Goal: Task Accomplishment & Management: Complete application form

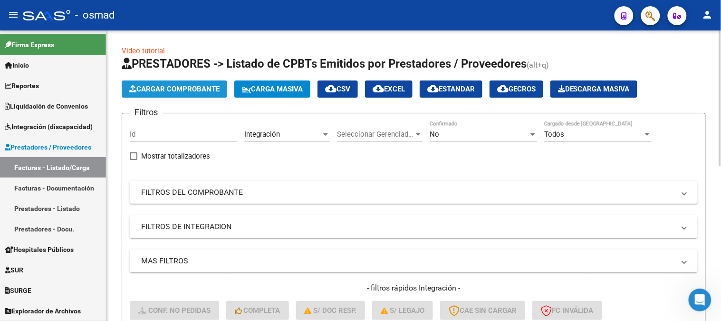
click at [207, 90] on span "Cargar Comprobante" at bounding box center [174, 89] width 90 height 9
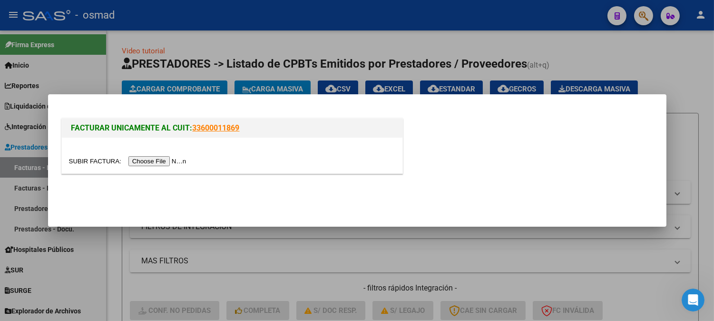
click at [164, 157] on input "file" at bounding box center [129, 161] width 120 height 10
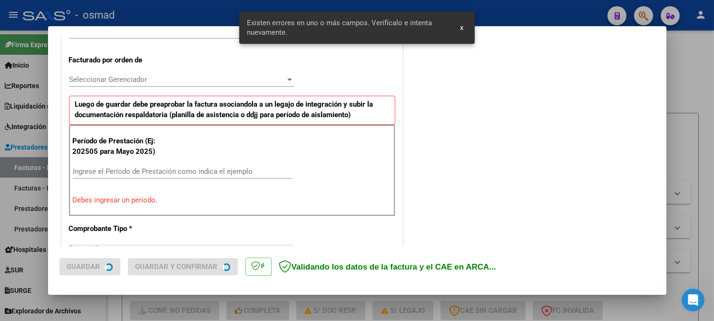
scroll to position [274, 0]
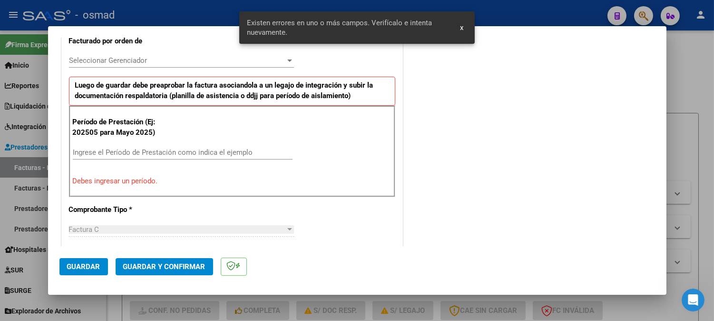
click at [182, 141] on div "Período de Prestación (Ej: 202505 para [DATE]) Ingrese el Período de Prestación…" at bounding box center [232, 151] width 326 height 91
click at [249, 163] on div "Ingrese el Período de Prestación como indica el ejemplo" at bounding box center [183, 156] width 220 height 23
click at [246, 155] on input "Ingrese el Período de Prestación como indica el ejemplo" at bounding box center [183, 152] width 220 height 9
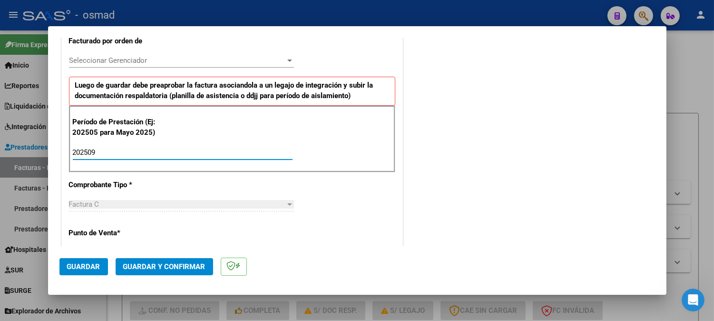
type input "202509"
click at [84, 264] on span "Guardar" at bounding box center [83, 266] width 33 height 9
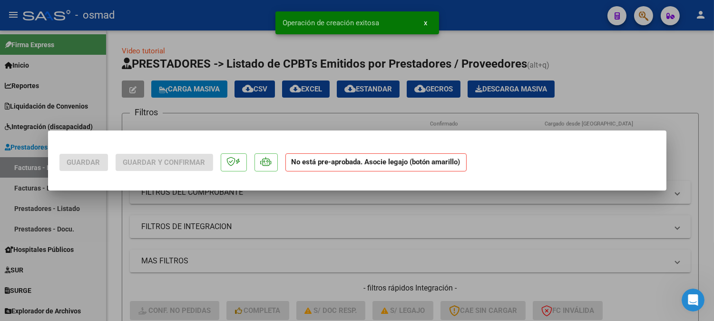
scroll to position [0, 0]
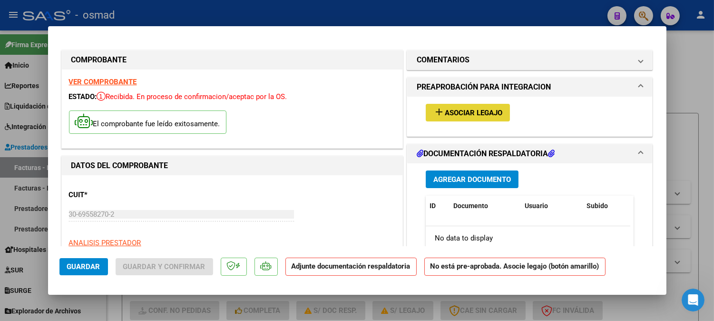
click at [434, 117] on mat-icon "add" at bounding box center [438, 111] width 11 height 11
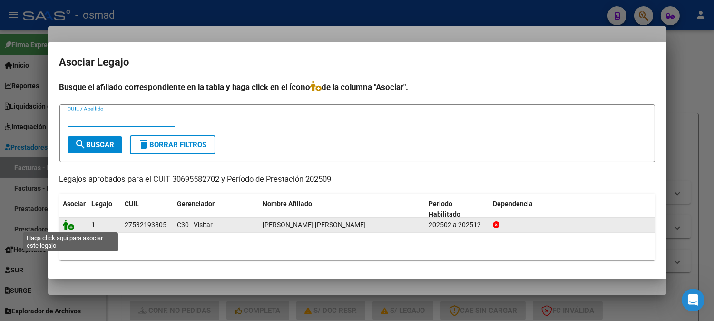
click at [72, 228] on icon at bounding box center [68, 224] width 11 height 10
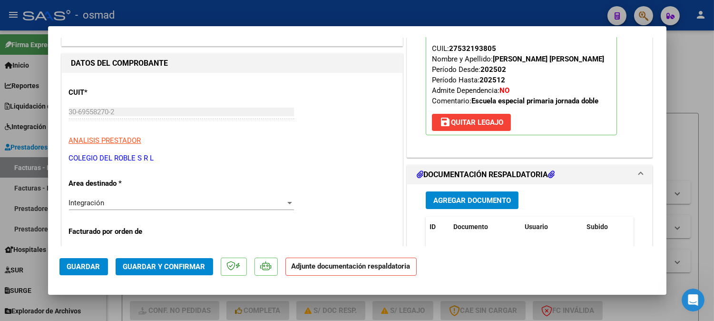
scroll to position [106, 0]
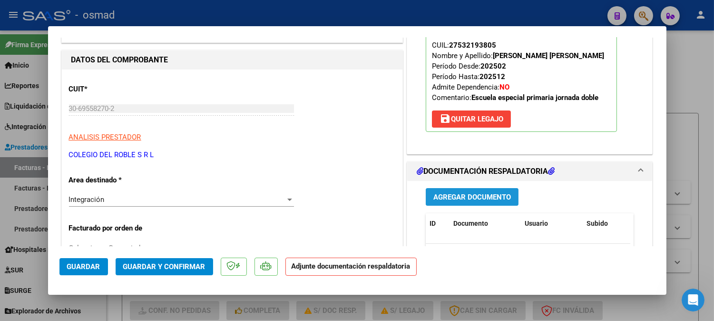
click at [468, 196] on span "Agregar Documento" at bounding box center [472, 197] width 78 height 9
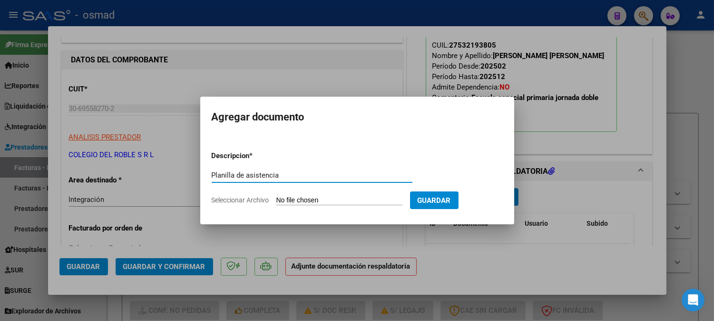
type input "Planilla de asistencia"
click at [285, 197] on input "Seleccionar Archivo" at bounding box center [339, 200] width 126 height 9
type input "C:\fakepath\PA_30695582702_011_00006-00004702-.pdf"
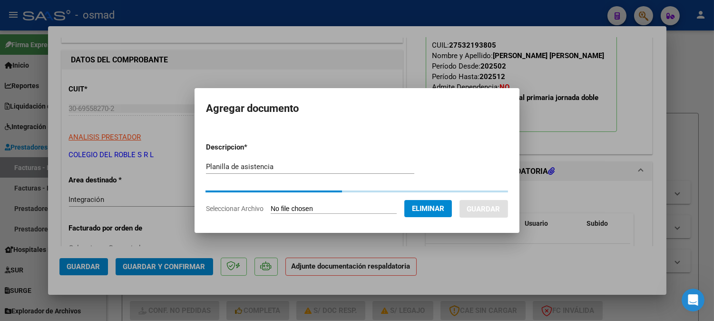
click at [217, 26] on div at bounding box center [357, 160] width 714 height 321
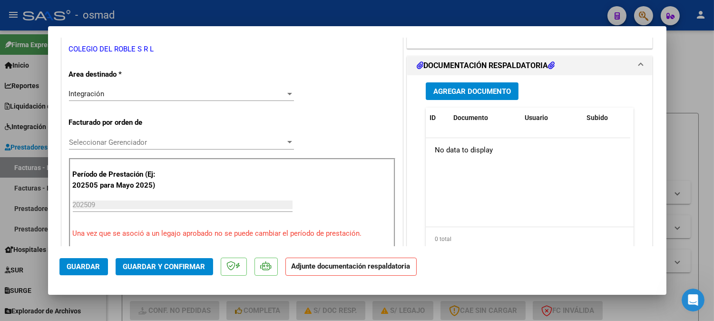
scroll to position [158, 0]
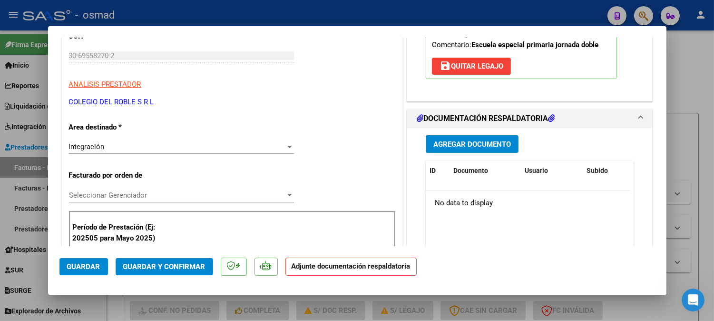
click at [473, 144] on span "Agregar Documento" at bounding box center [472, 144] width 78 height 9
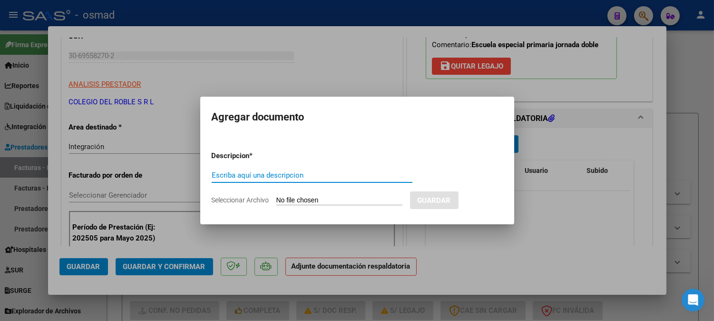
click at [303, 176] on input "Escriba aquí una descripcion" at bounding box center [312, 175] width 201 height 9
type input "planilla de asistencia"
click at [305, 198] on input "Seleccionar Archivo" at bounding box center [339, 200] width 126 height 9
type input "C:\fakepath\PA_30695582702_011_00006-00004702-.pdf"
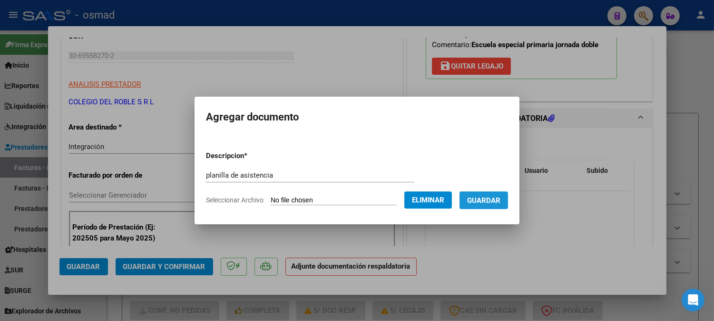
click at [498, 196] on span "Guardar" at bounding box center [483, 200] width 33 height 9
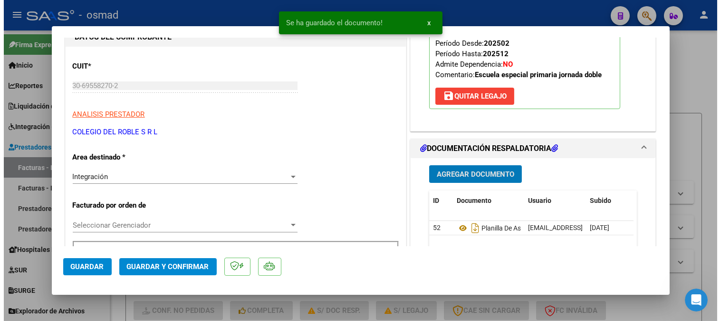
scroll to position [106, 0]
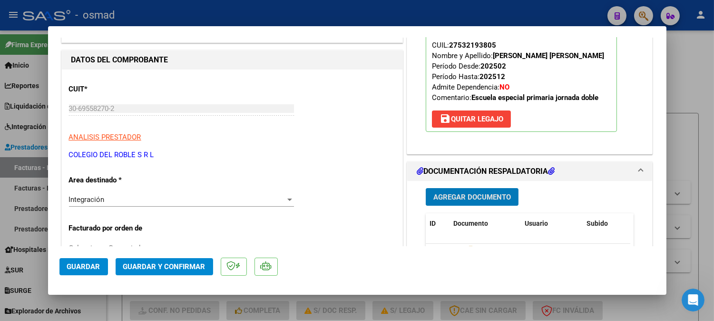
drag, startPoint x: 96, startPoint y: 263, endPoint x: 93, endPoint y: 269, distance: 7.1
click at [96, 264] on span "Guardar" at bounding box center [83, 266] width 33 height 9
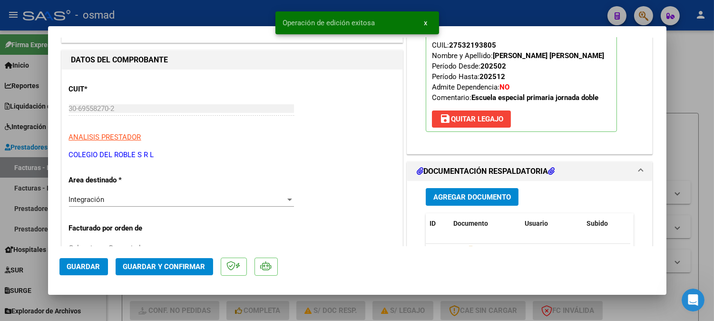
click at [692, 116] on div at bounding box center [357, 160] width 714 height 321
type input "$ 0,00"
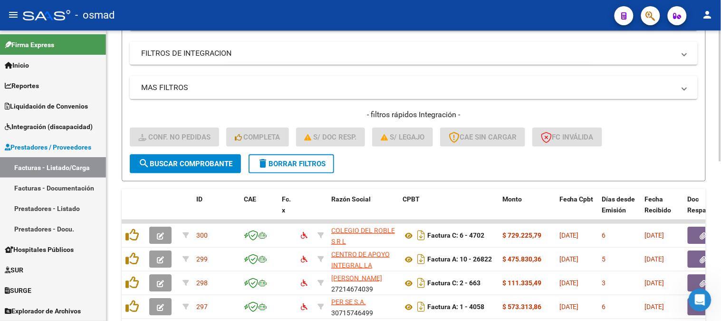
scroll to position [0, 0]
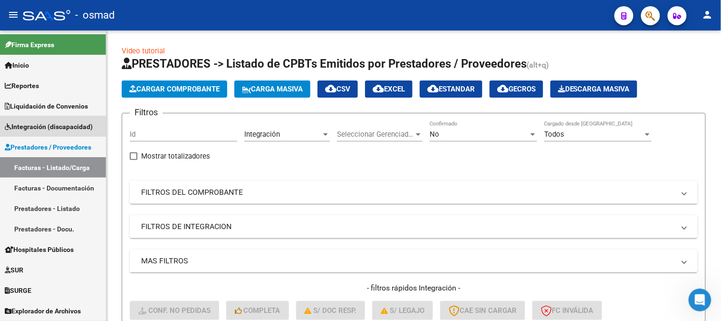
click at [70, 129] on span "Integración (discapacidad)" at bounding box center [49, 126] width 88 height 10
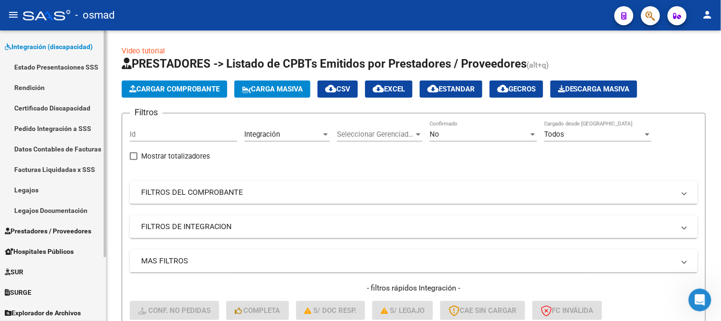
scroll to position [81, 0]
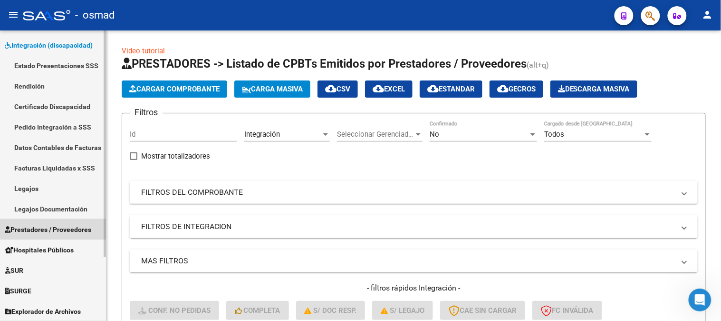
click at [78, 227] on span "Prestadores / Proveedores" at bounding box center [48, 229] width 87 height 10
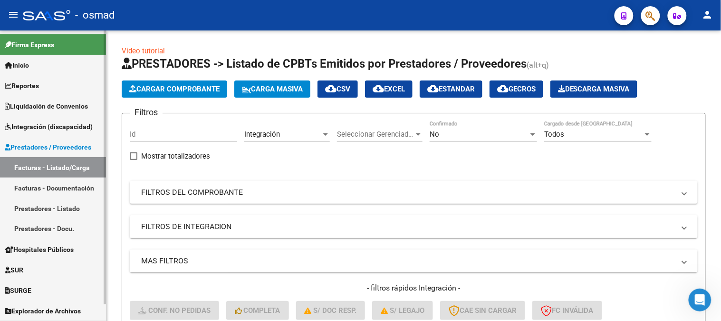
scroll to position [0, 0]
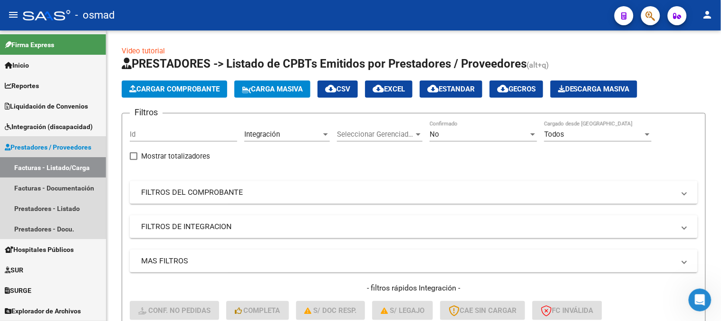
click at [50, 144] on span "Prestadores / Proveedores" at bounding box center [48, 147] width 87 height 10
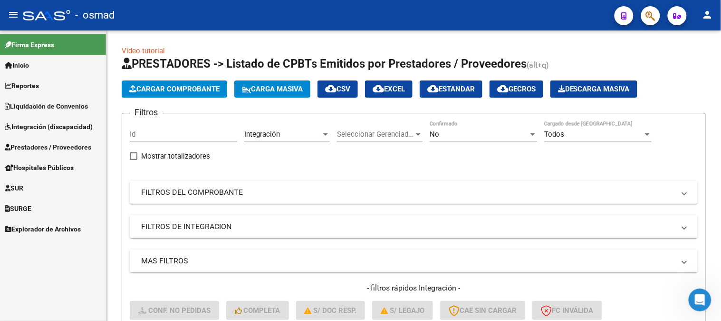
click at [57, 128] on span "Integración (discapacidad)" at bounding box center [49, 126] width 88 height 10
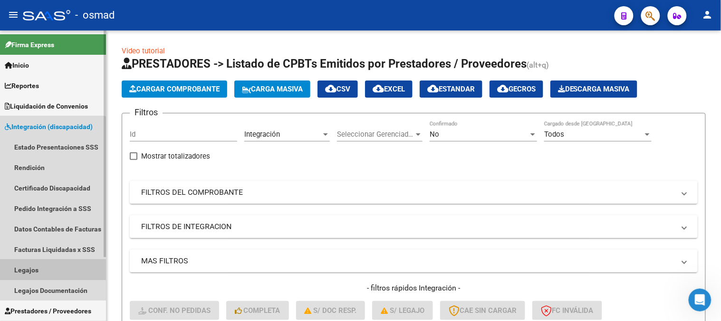
click at [43, 270] on link "Legajos" at bounding box center [53, 269] width 106 height 20
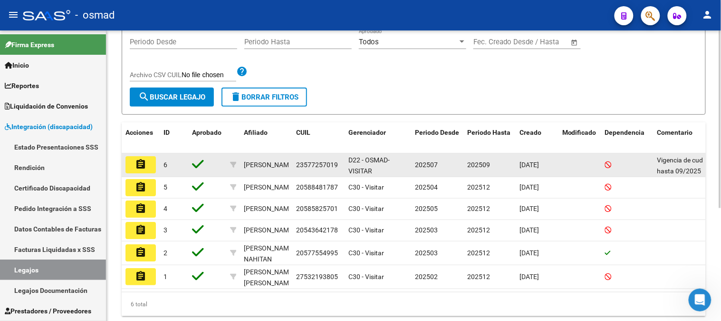
scroll to position [158, 0]
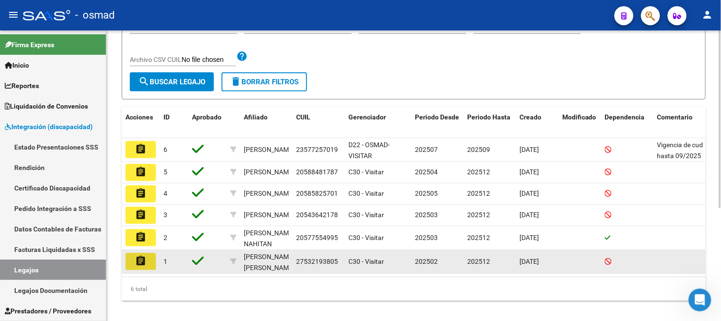
click at [144, 266] on mat-icon "assignment" at bounding box center [140, 260] width 11 height 11
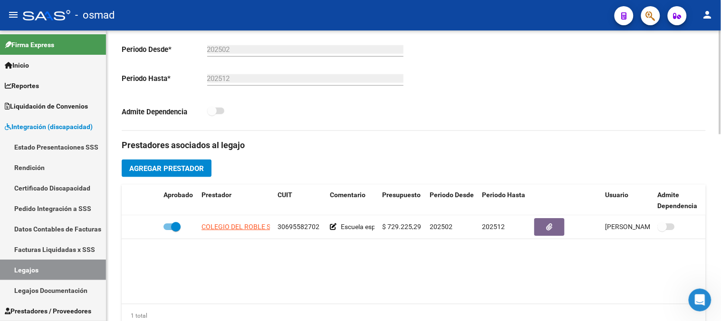
scroll to position [317, 0]
